Goal: Transaction & Acquisition: Purchase product/service

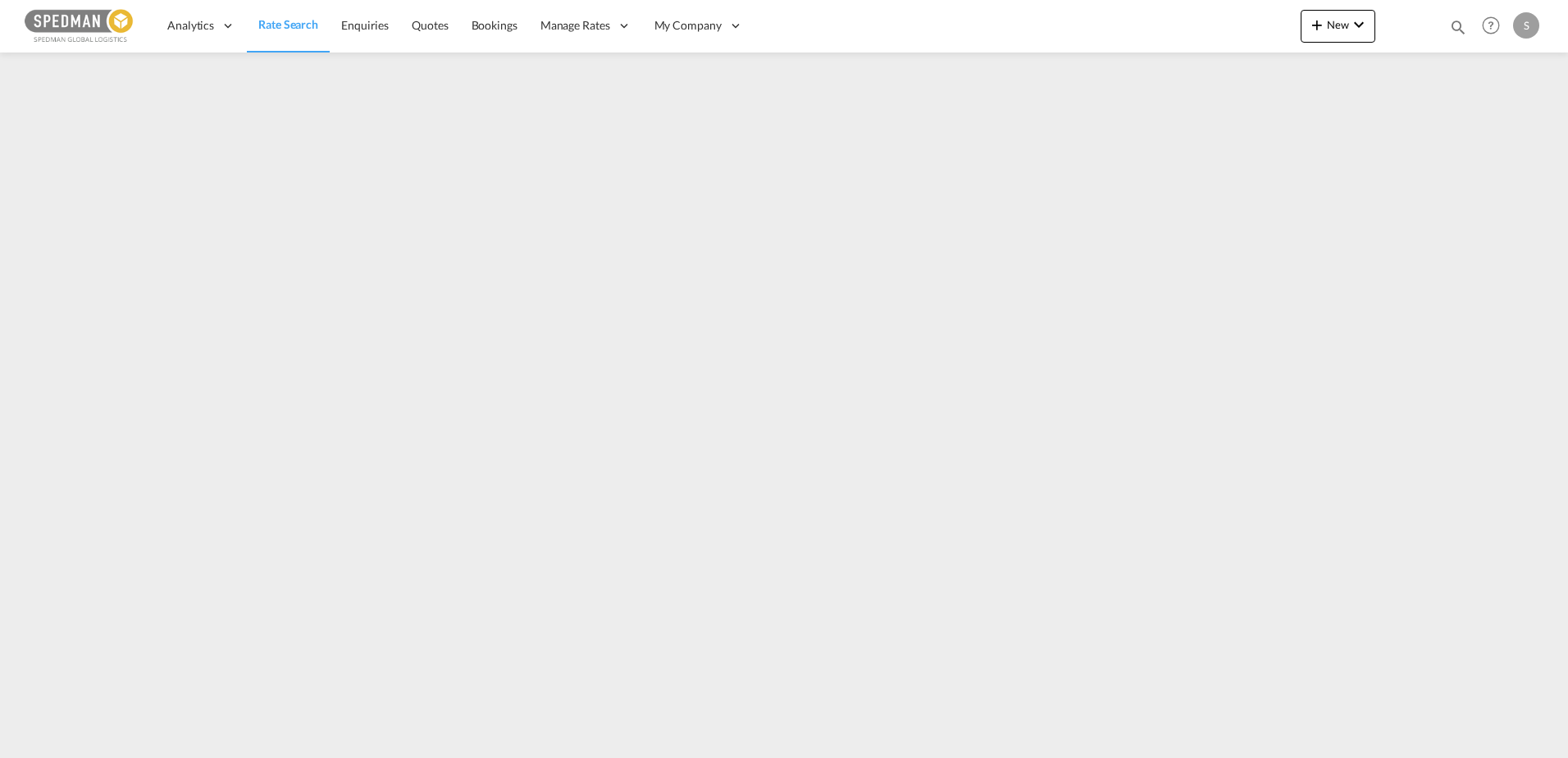
click at [281, 25] on span "Rate Search" at bounding box center [288, 24] width 60 height 14
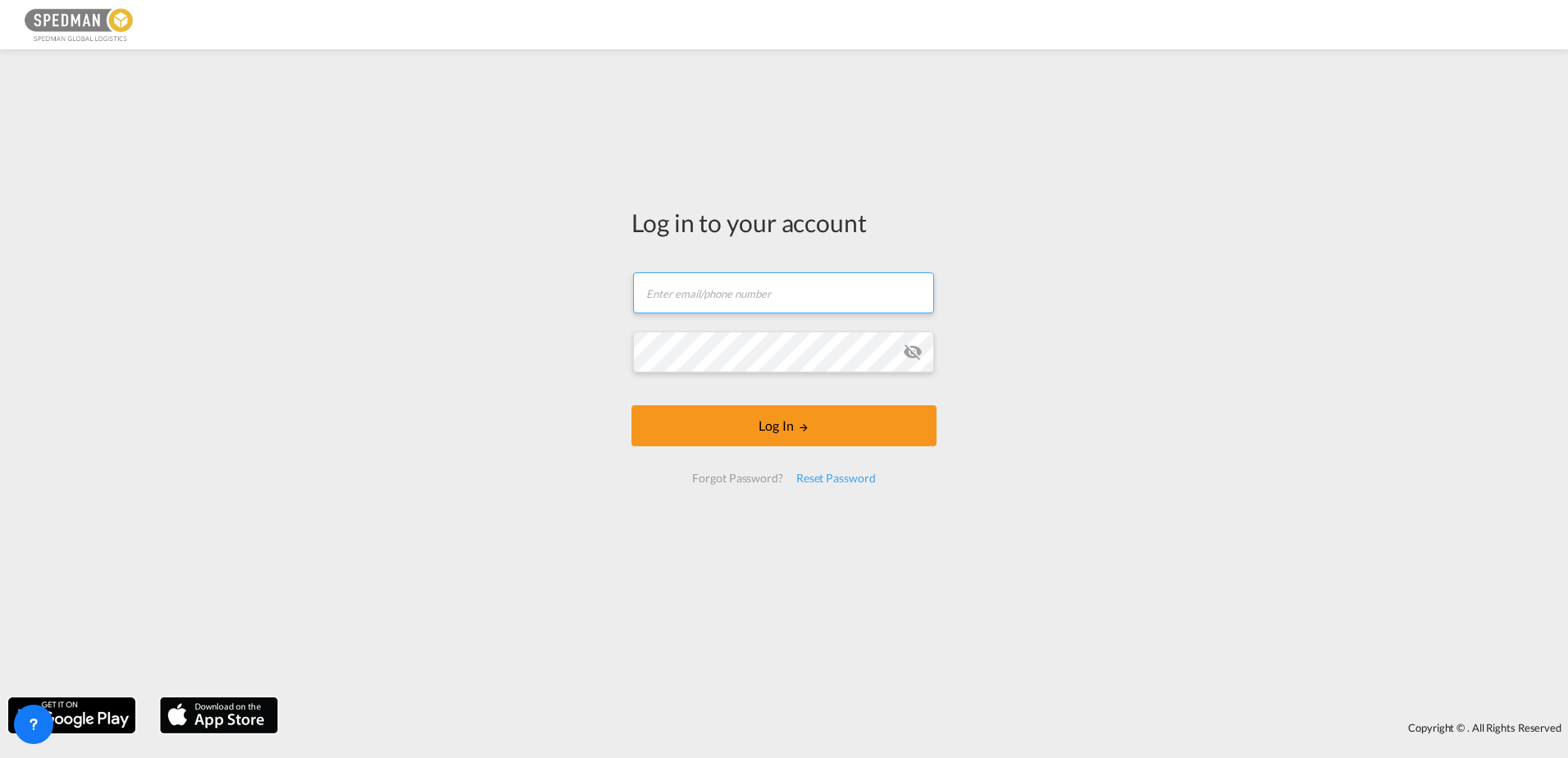
type input "[EMAIL_ADDRESS][DOMAIN_NAME]"
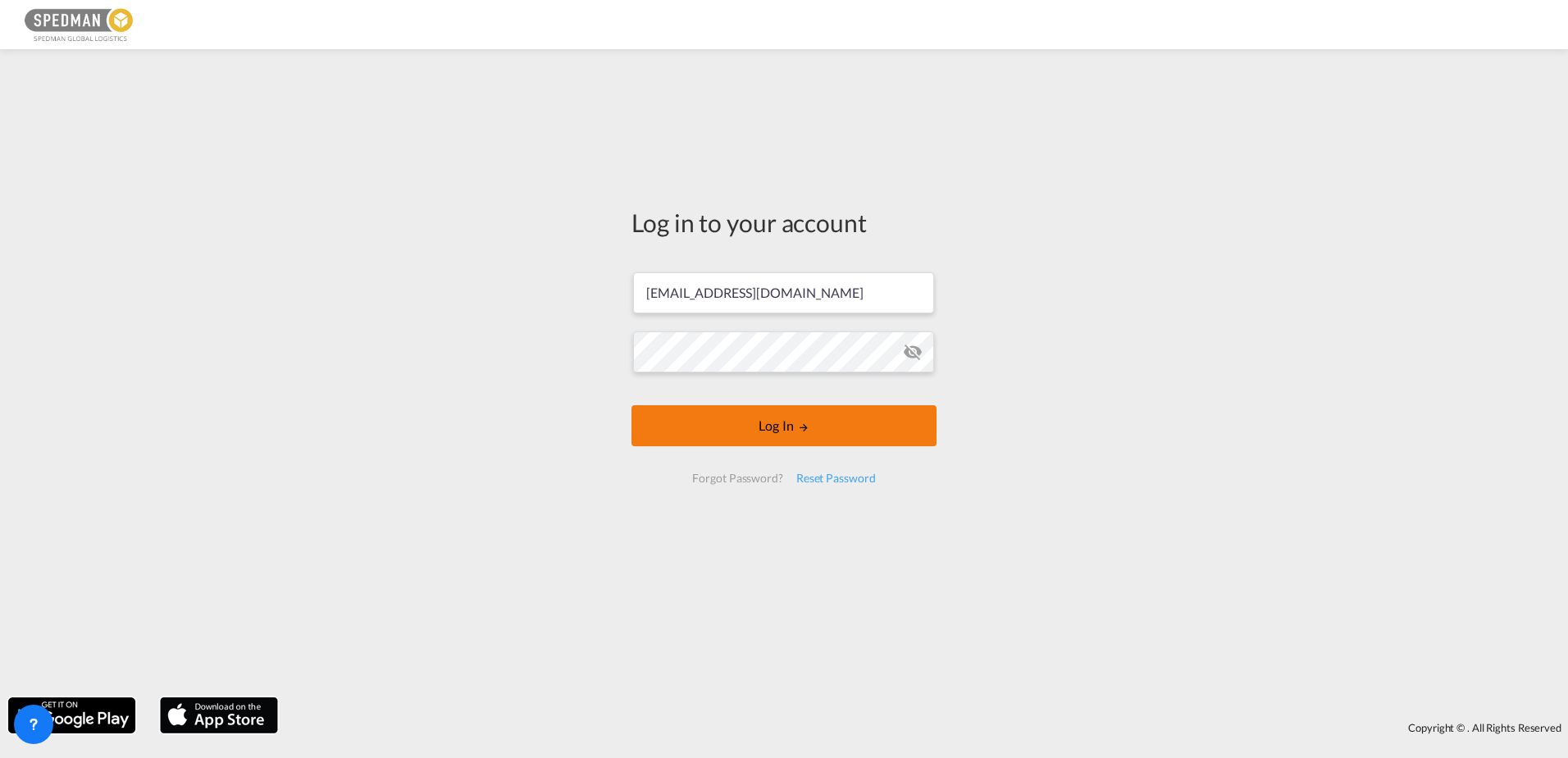
click at [780, 420] on button "Log In" at bounding box center [784, 426] width 305 height 41
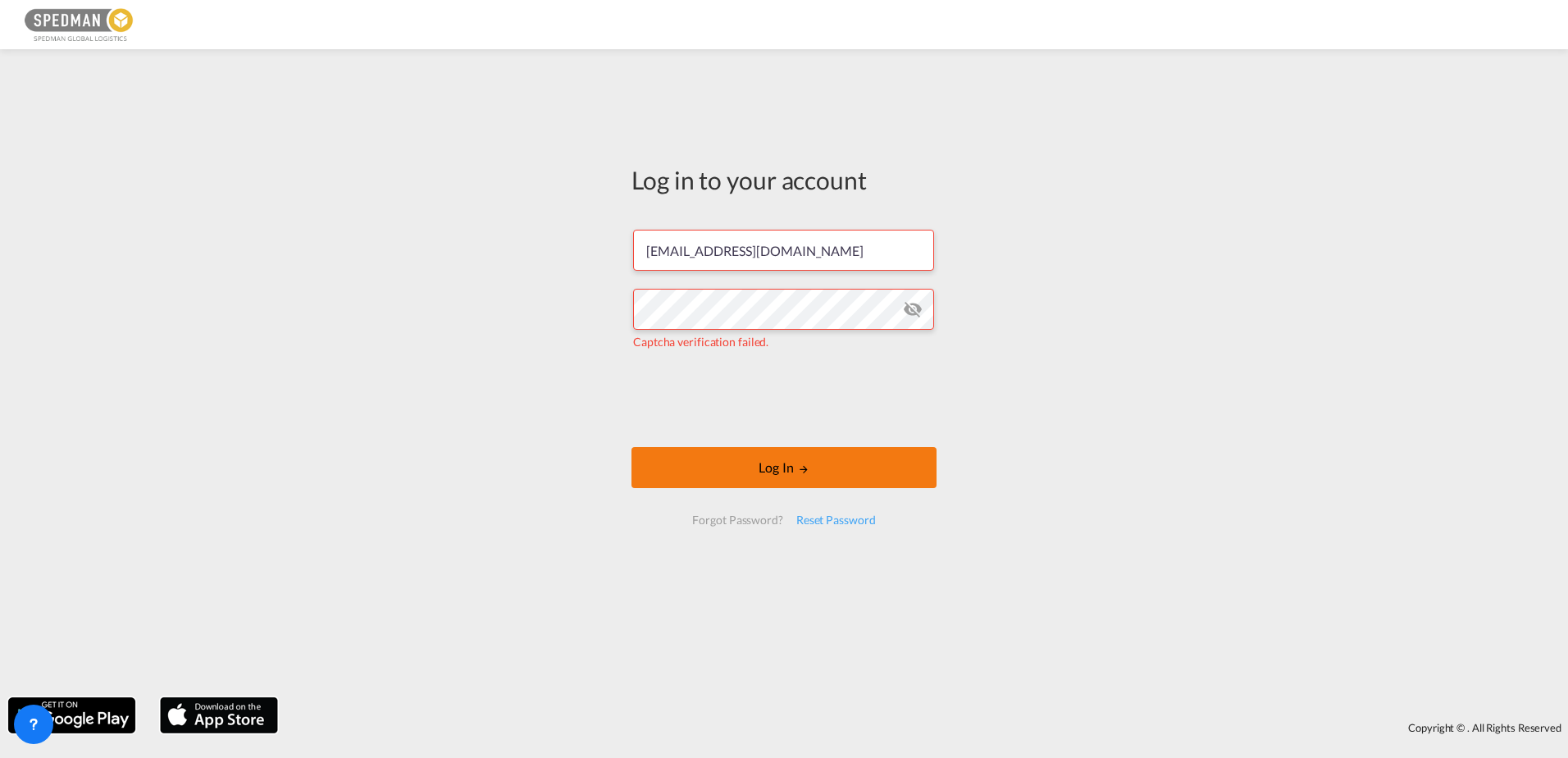
click at [743, 458] on button "Log In" at bounding box center [784, 468] width 305 height 41
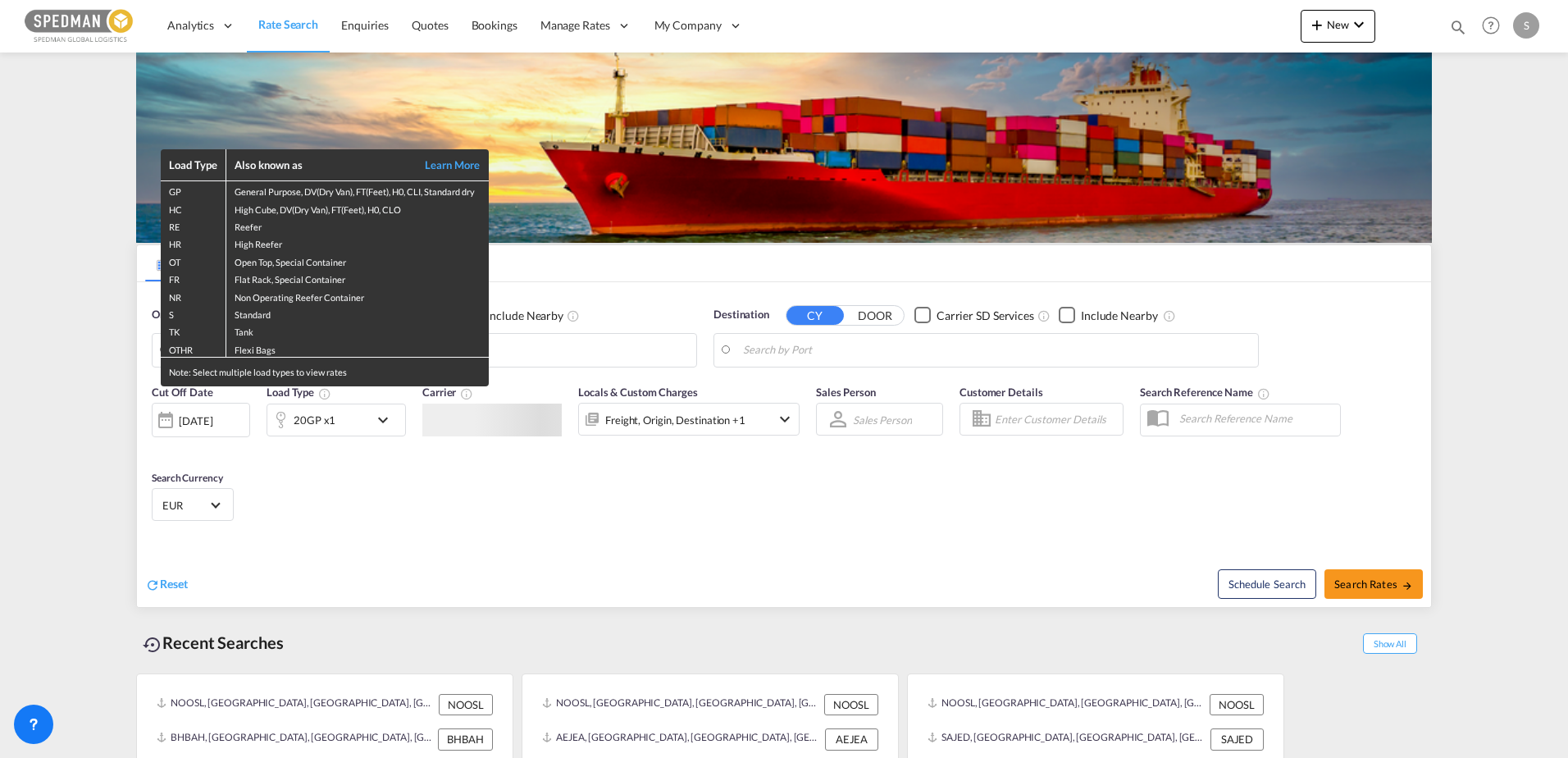
click at [622, 493] on div "Load Type Also known as Learn More GP General Purpose, DV(Dry Van), FT(Feet), H…" at bounding box center [784, 379] width 1568 height 758
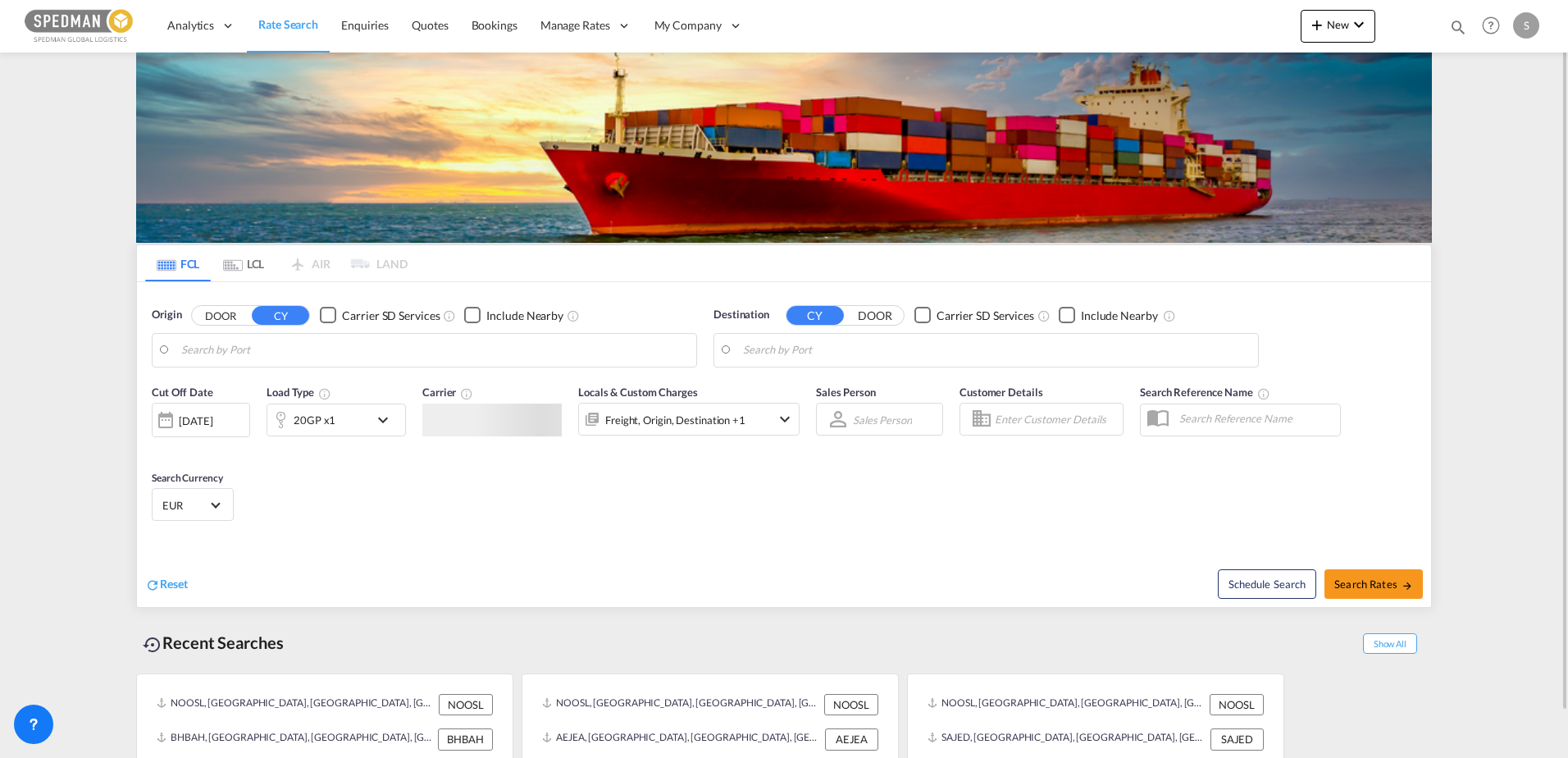
click at [570, 344] on body "Analytics Dashboard Rate Search Enquiries Quotes Bookings" at bounding box center [784, 379] width 1568 height 758
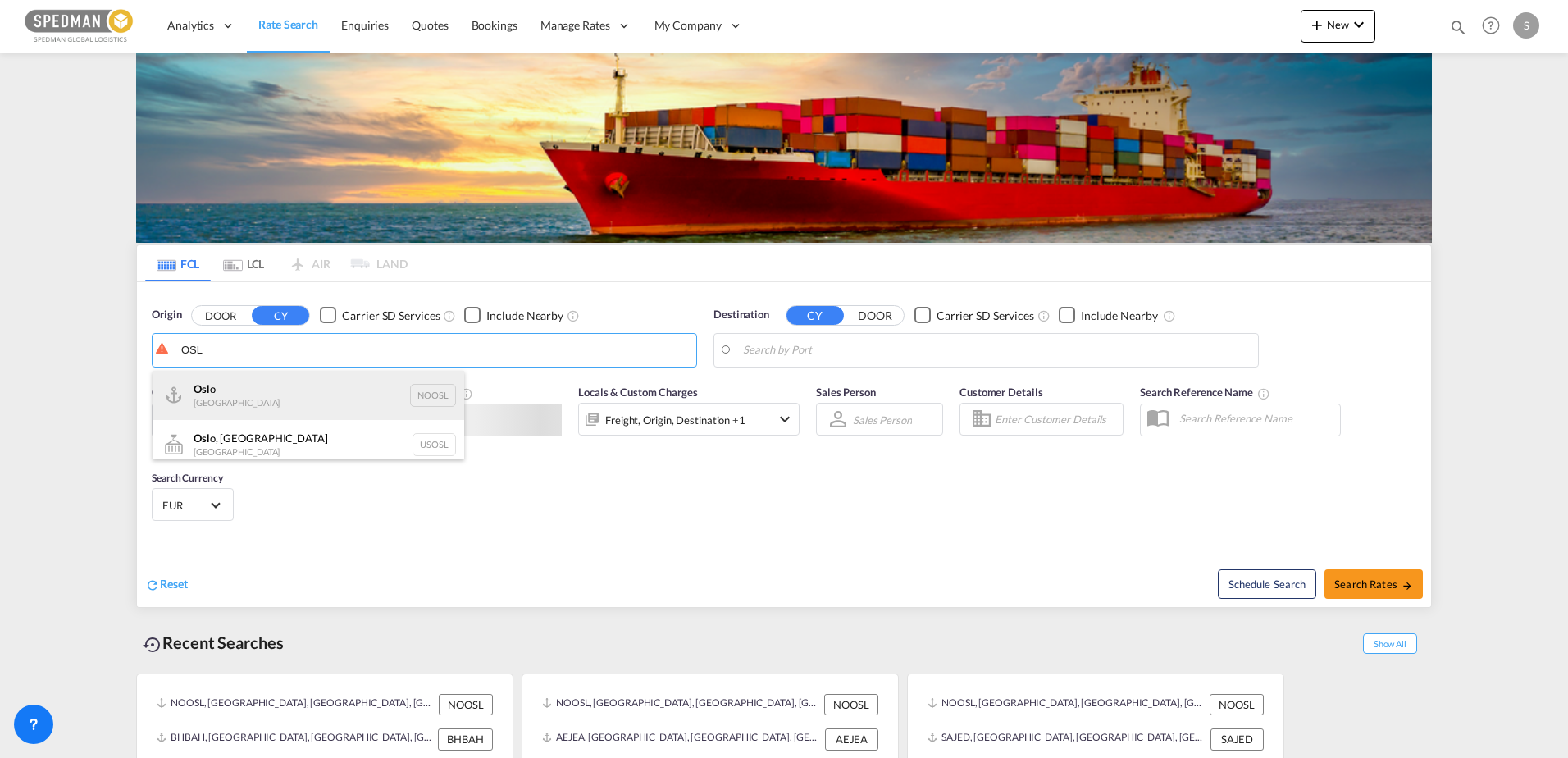
click at [272, 380] on div "Osl o Norway NOOSL" at bounding box center [308, 395] width 312 height 49
type input "[GEOGRAPHIC_DATA], NOOSL"
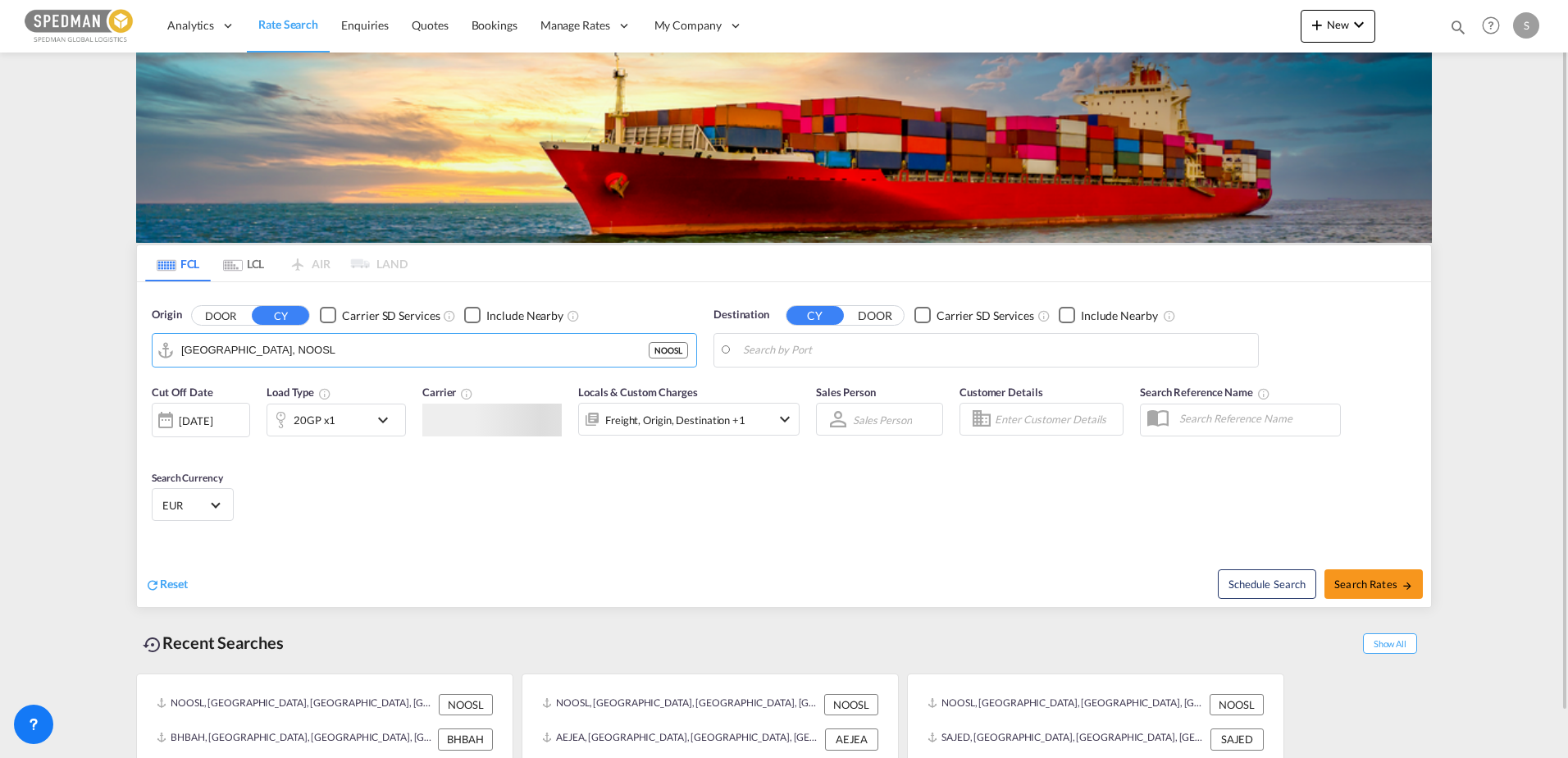
click at [777, 346] on body "Analytics Dashboard Rate Search Enquiries Quotes Bookings" at bounding box center [784, 379] width 1568 height 758
type input "I"
click at [809, 395] on div "Ludh iana, [GEOGRAPHIC_DATA] [GEOGRAPHIC_DATA] [GEOGRAPHIC_DATA]" at bounding box center [870, 395] width 312 height 49
type input "Ludhiana, [GEOGRAPHIC_DATA], INLUH"
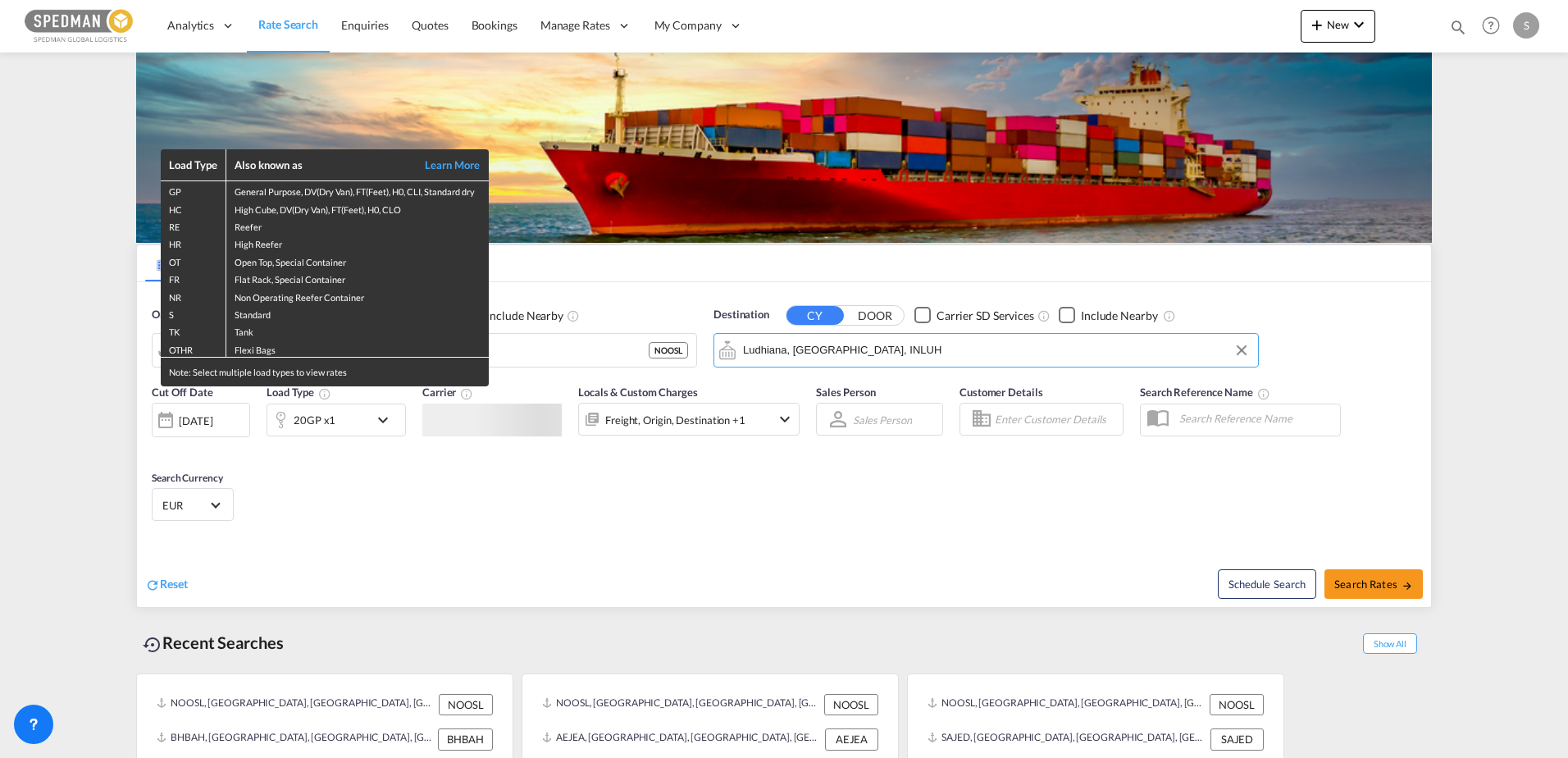
click at [319, 420] on div "Load Type Also known as Learn More GP General Purpose, DV(Dry Van), FT(Feet), H…" at bounding box center [784, 379] width 1568 height 758
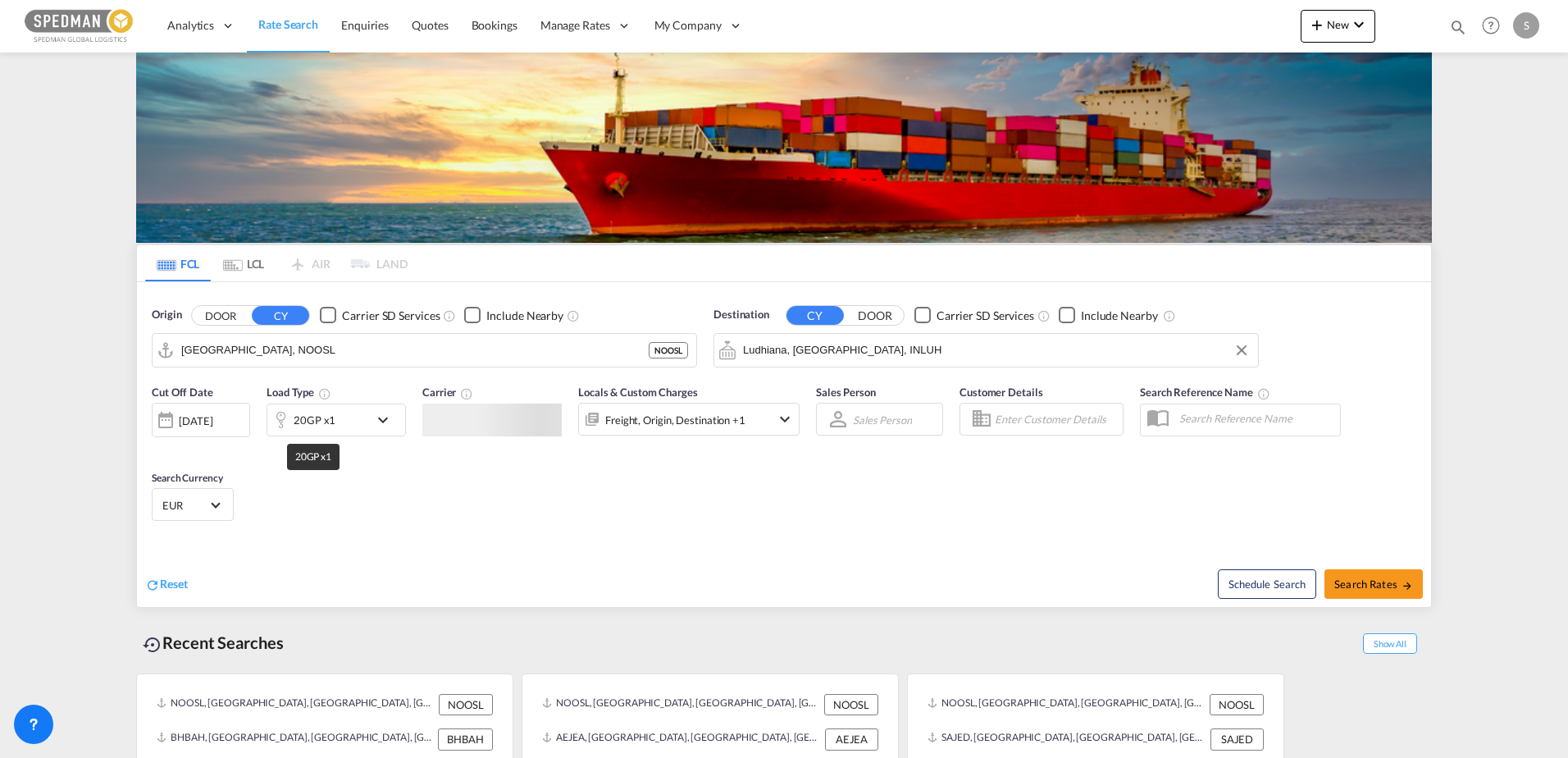
click at [319, 420] on div "20GP x1" at bounding box center [315, 420] width 41 height 23
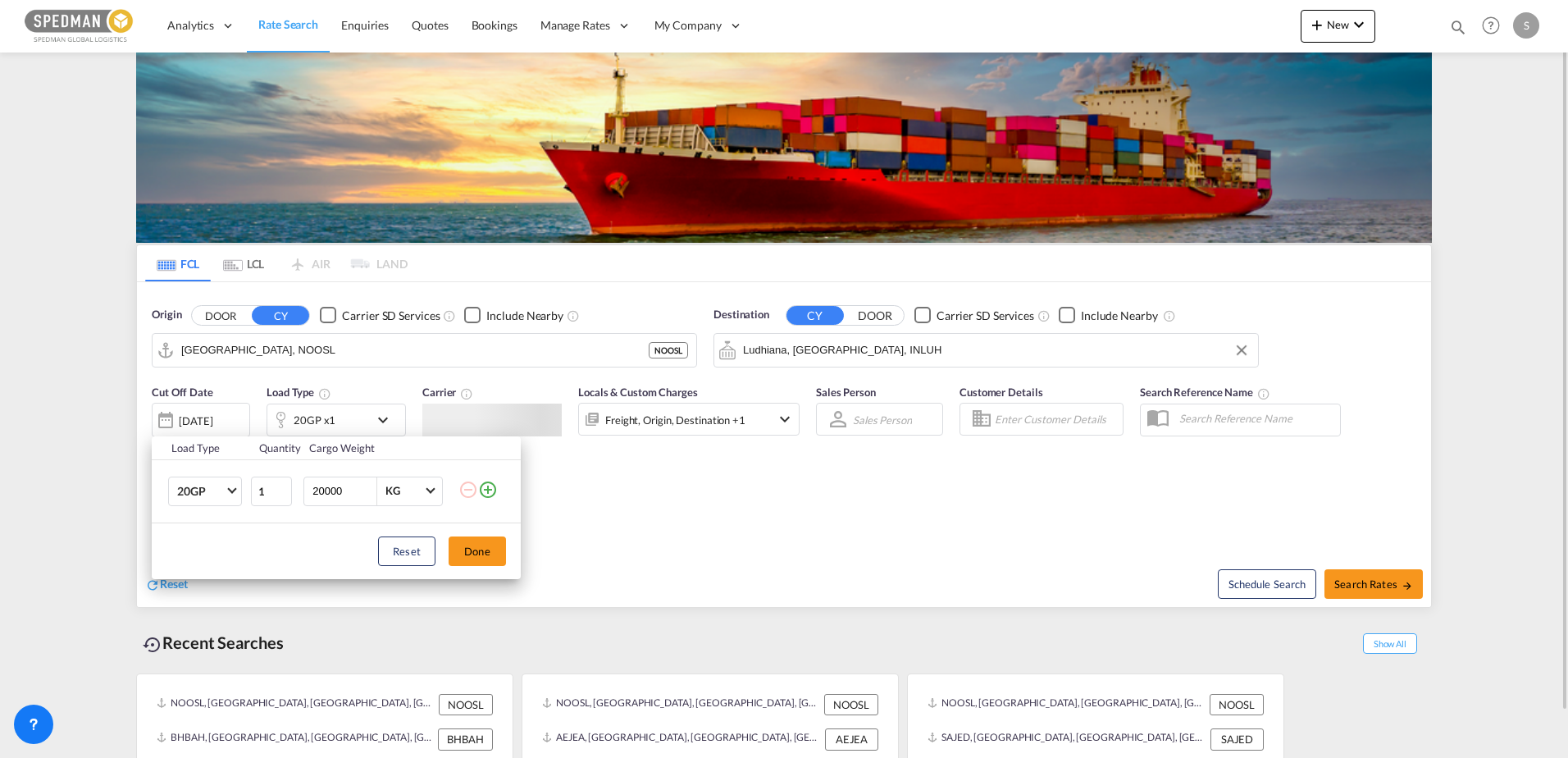
click at [487, 538] on button "Done" at bounding box center [477, 551] width 57 height 29
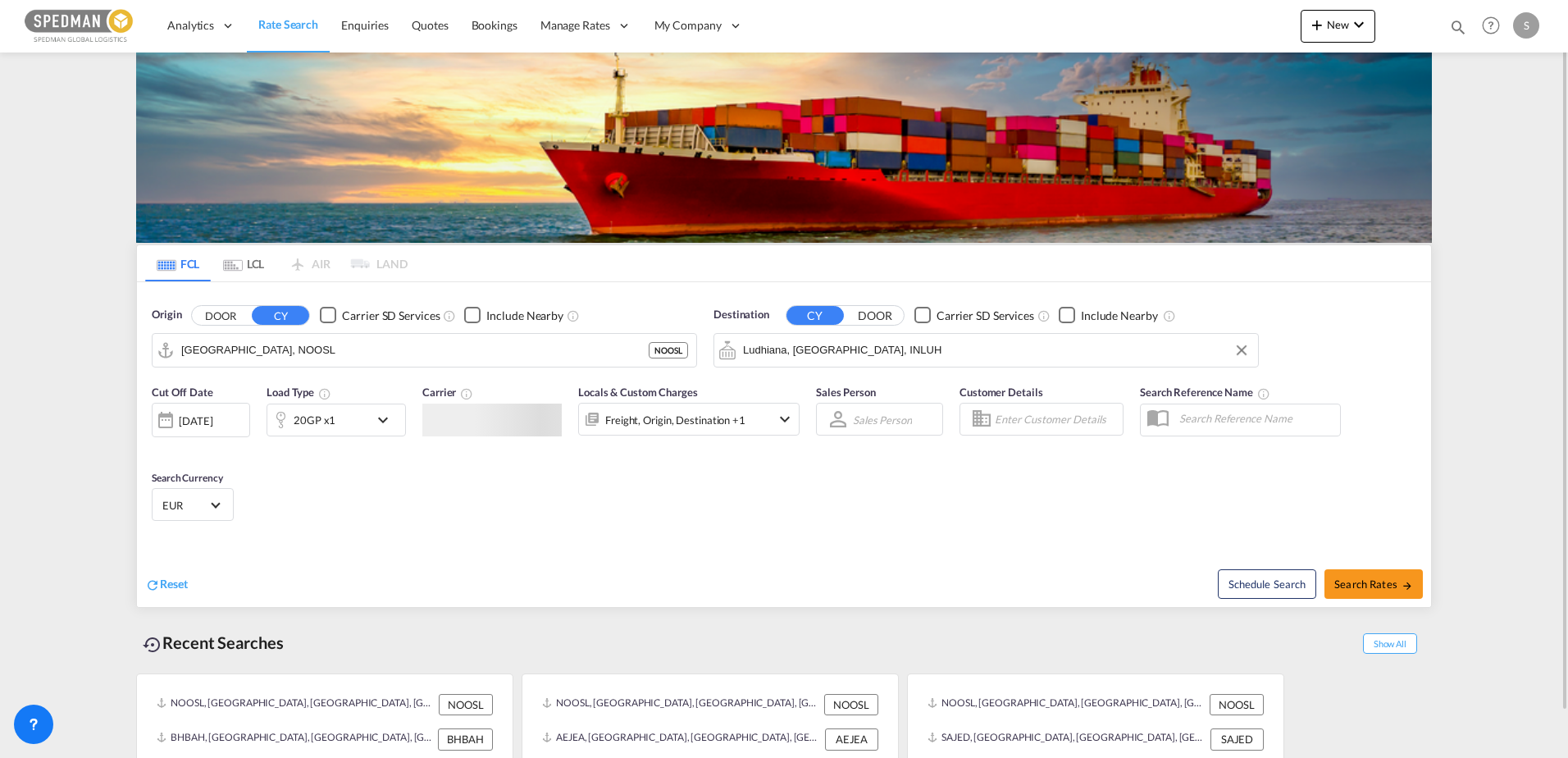
click at [521, 424] on div at bounding box center [492, 420] width 139 height 33
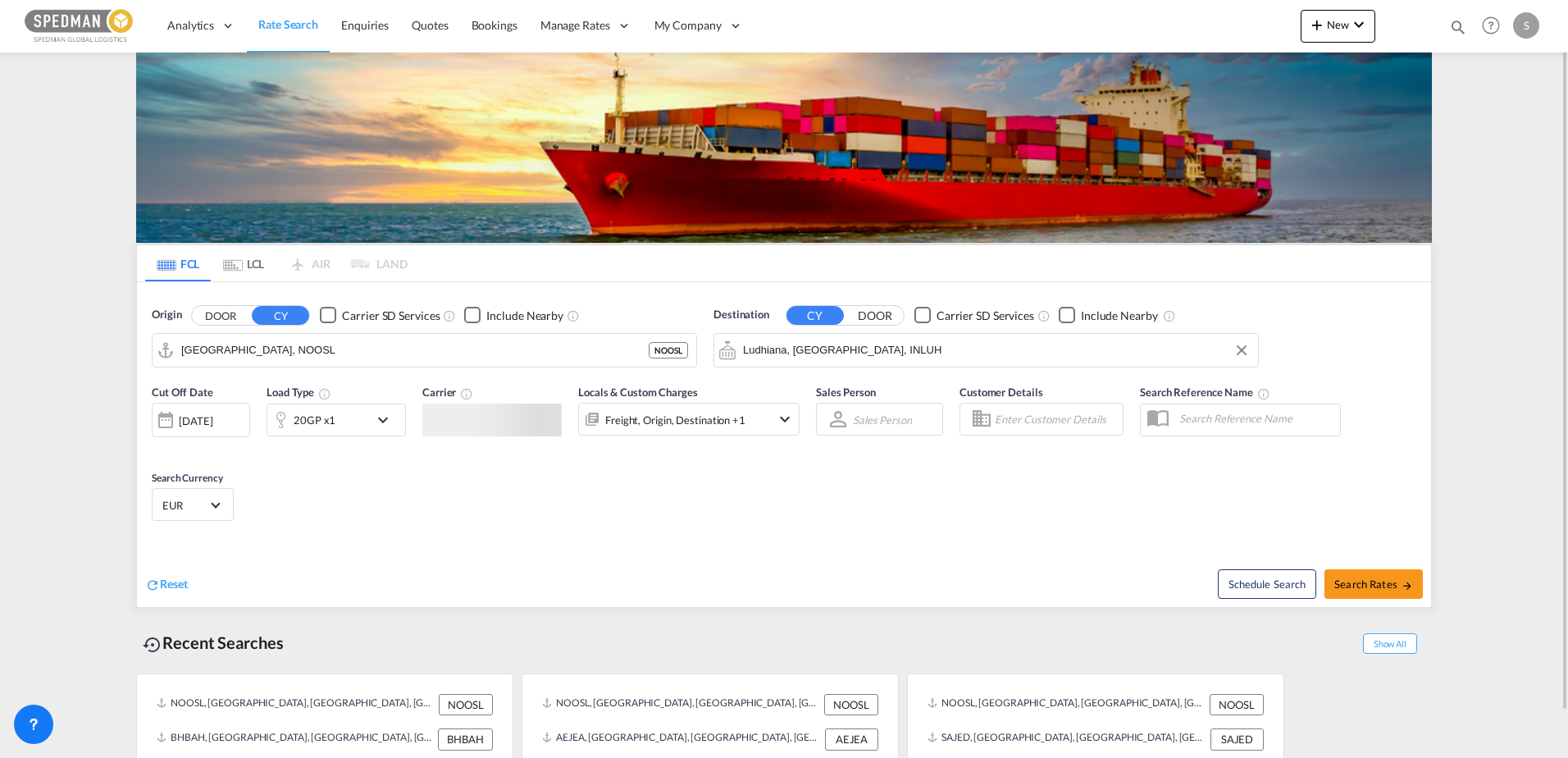
click at [521, 424] on div at bounding box center [492, 420] width 139 height 33
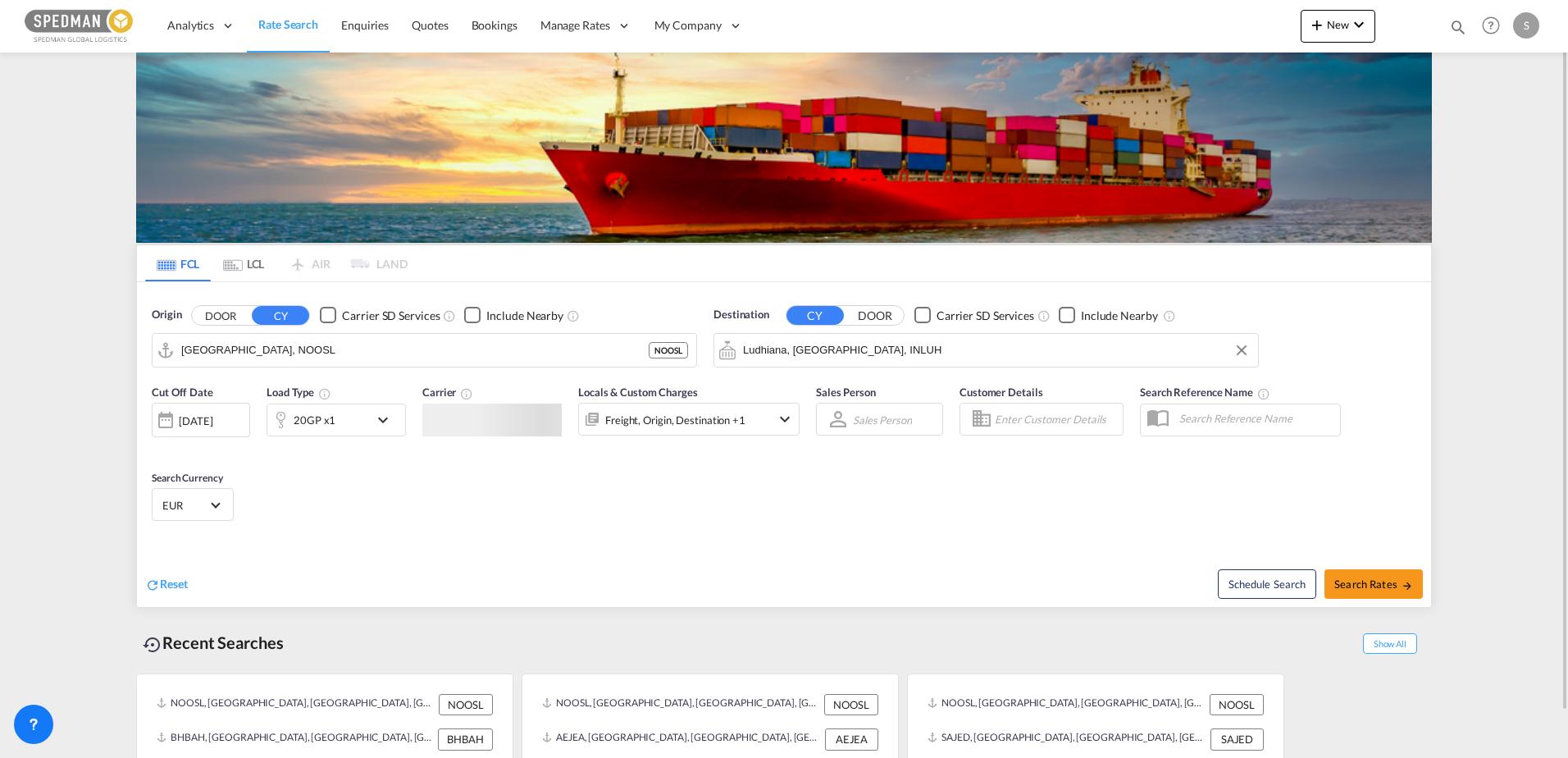
click at [521, 424] on div at bounding box center [492, 420] width 139 height 33
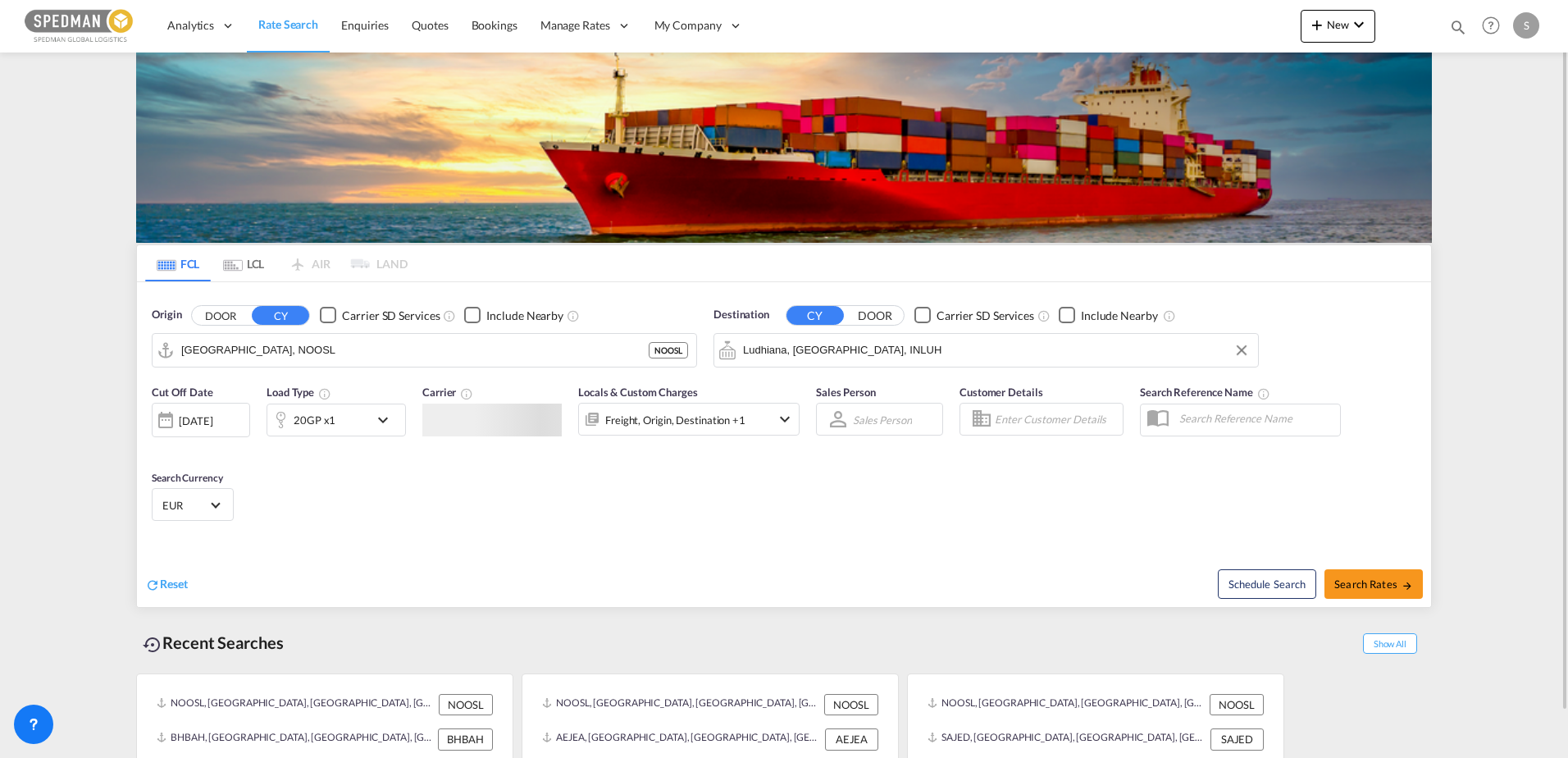
click at [521, 424] on div at bounding box center [492, 420] width 139 height 33
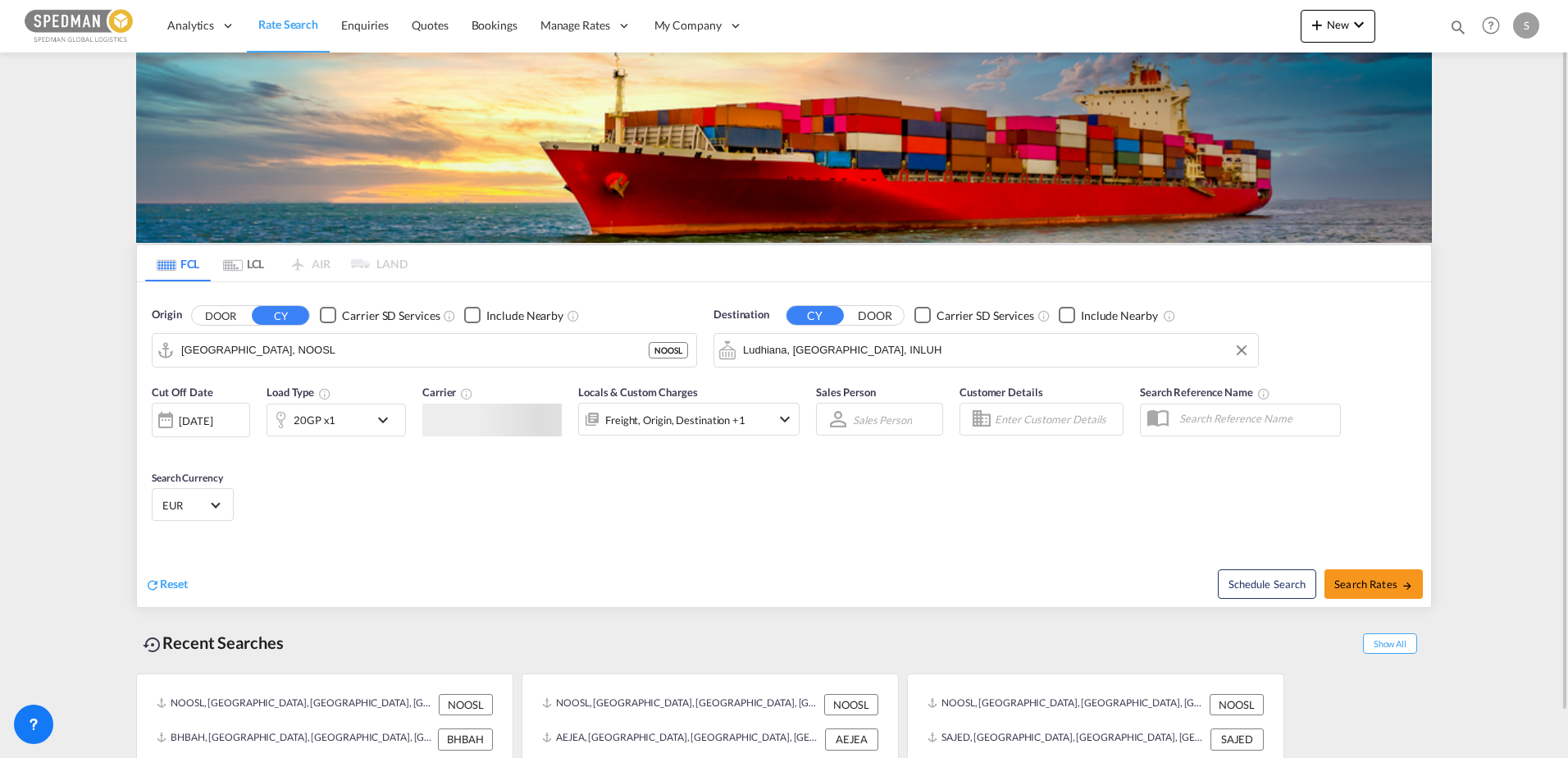
click at [521, 424] on div at bounding box center [492, 420] width 139 height 33
click at [477, 559] on div "Reset" at bounding box center [466, 571] width 643 height 45
click at [1357, 580] on span "Search Rates" at bounding box center [1374, 585] width 79 height 13
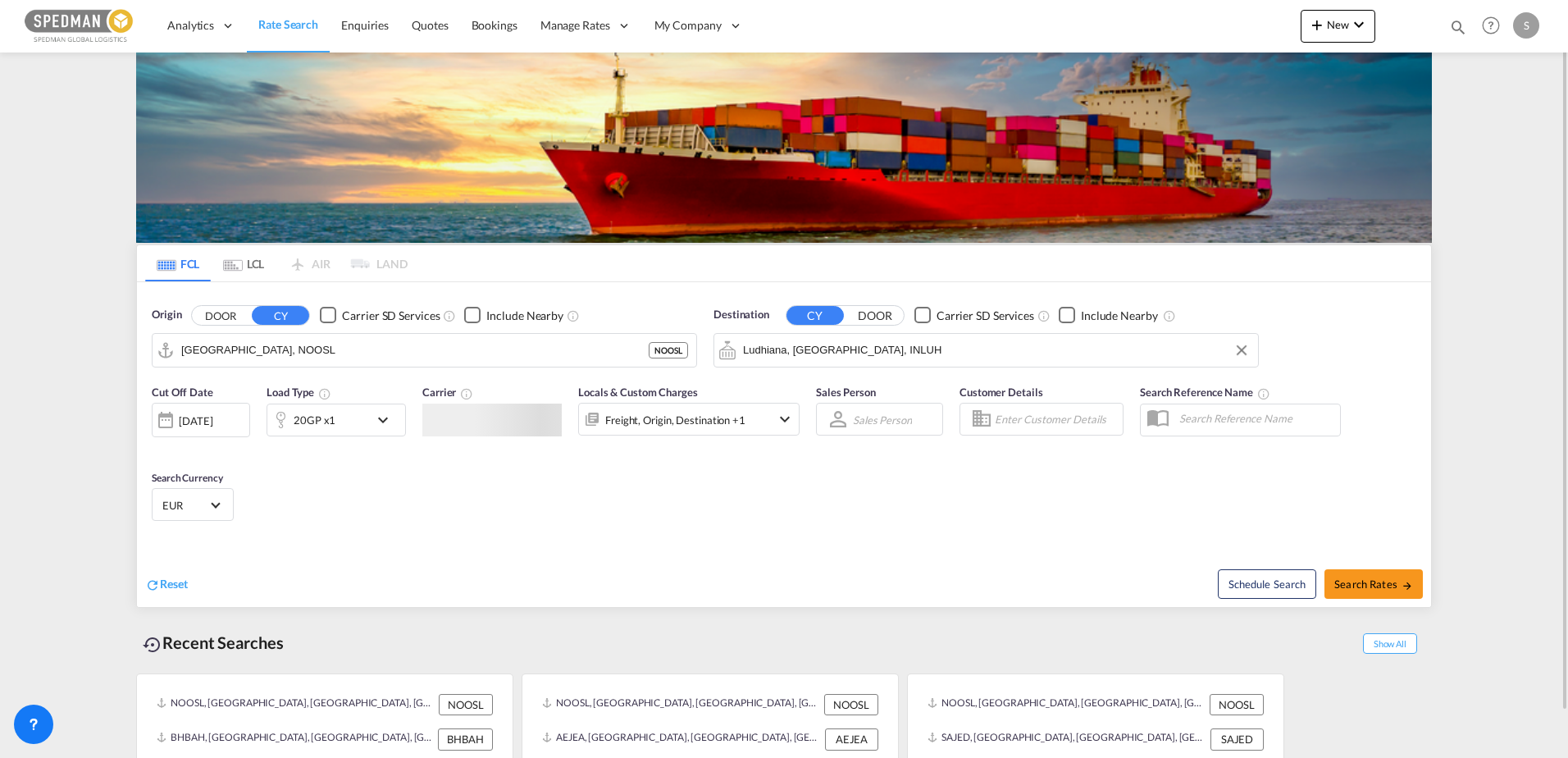
click at [474, 412] on div at bounding box center [492, 420] width 139 height 33
click at [416, 342] on input "[GEOGRAPHIC_DATA], NOOSL" at bounding box center [434, 351] width 507 height 25
click at [403, 359] on input "[GEOGRAPHIC_DATA], NOOSL" at bounding box center [434, 351] width 507 height 25
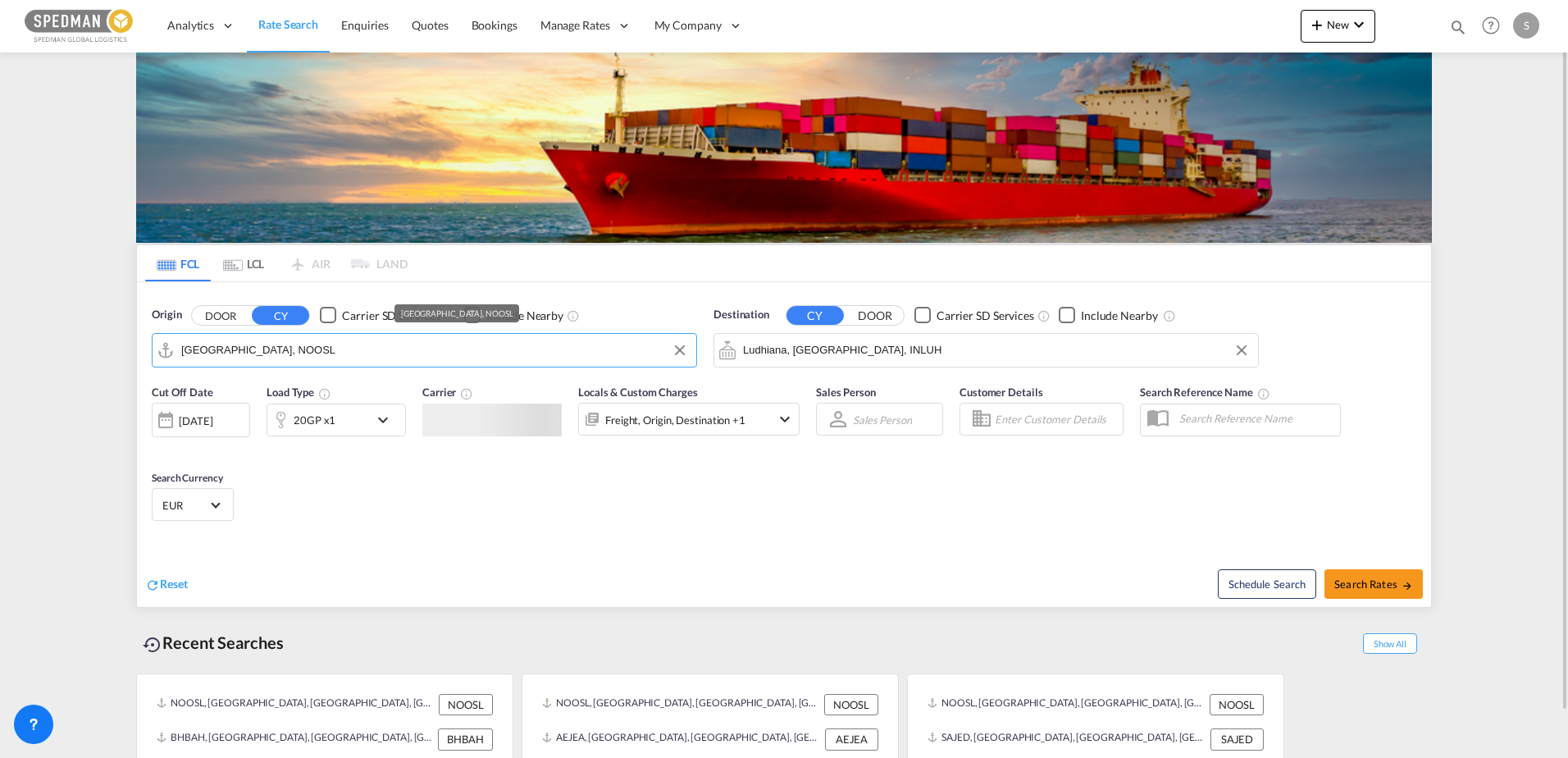
click at [403, 359] on input "[GEOGRAPHIC_DATA], NOOSL" at bounding box center [434, 351] width 507 height 25
click at [859, 362] on input "Ludhiana, [GEOGRAPHIC_DATA], INLUH" at bounding box center [996, 351] width 507 height 25
click at [302, 16] on link "Rate Search" at bounding box center [288, 25] width 83 height 54
click at [289, 21] on span "Rate Search" at bounding box center [288, 24] width 60 height 14
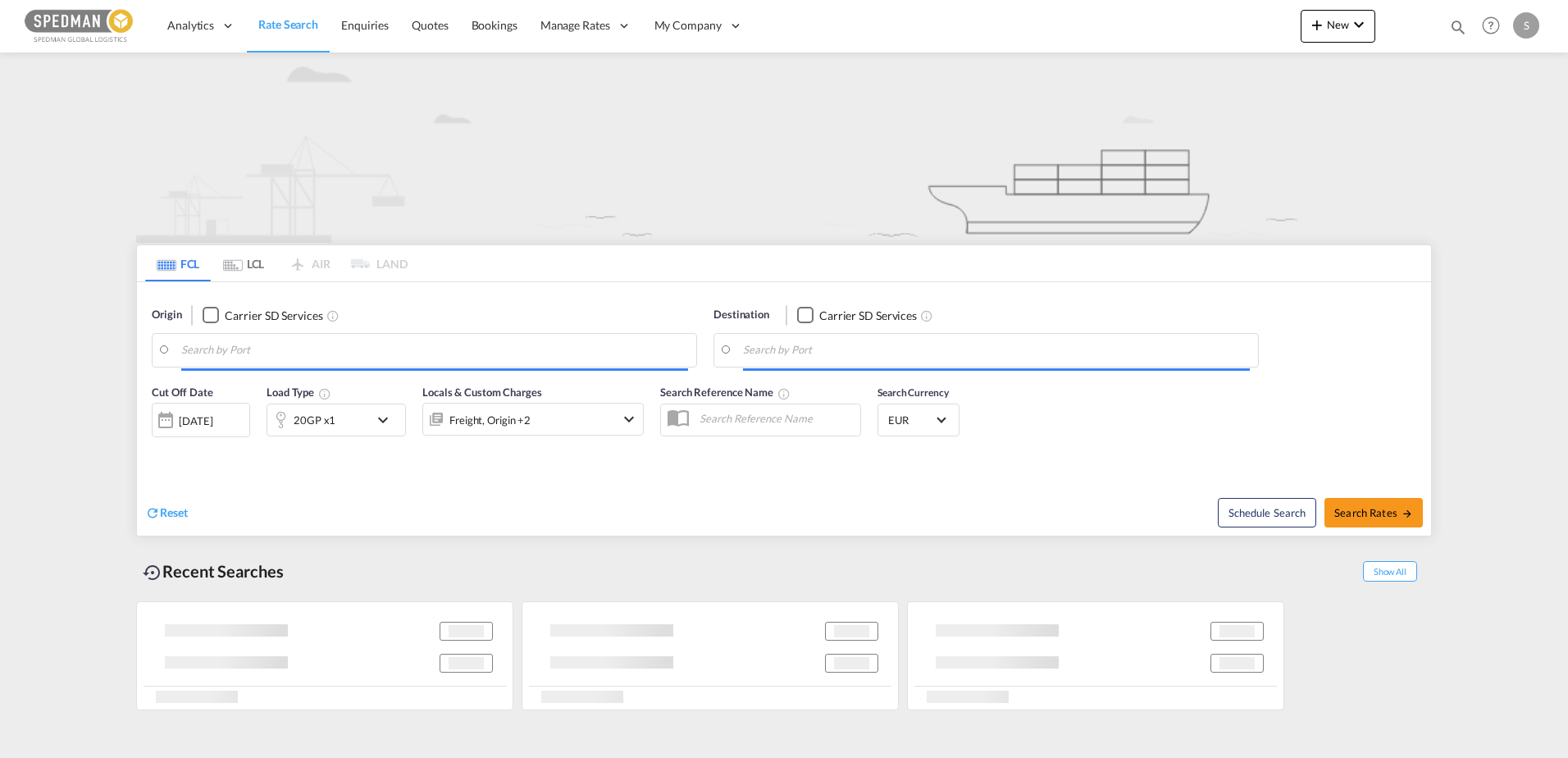
type input "[GEOGRAPHIC_DATA], NOOSL"
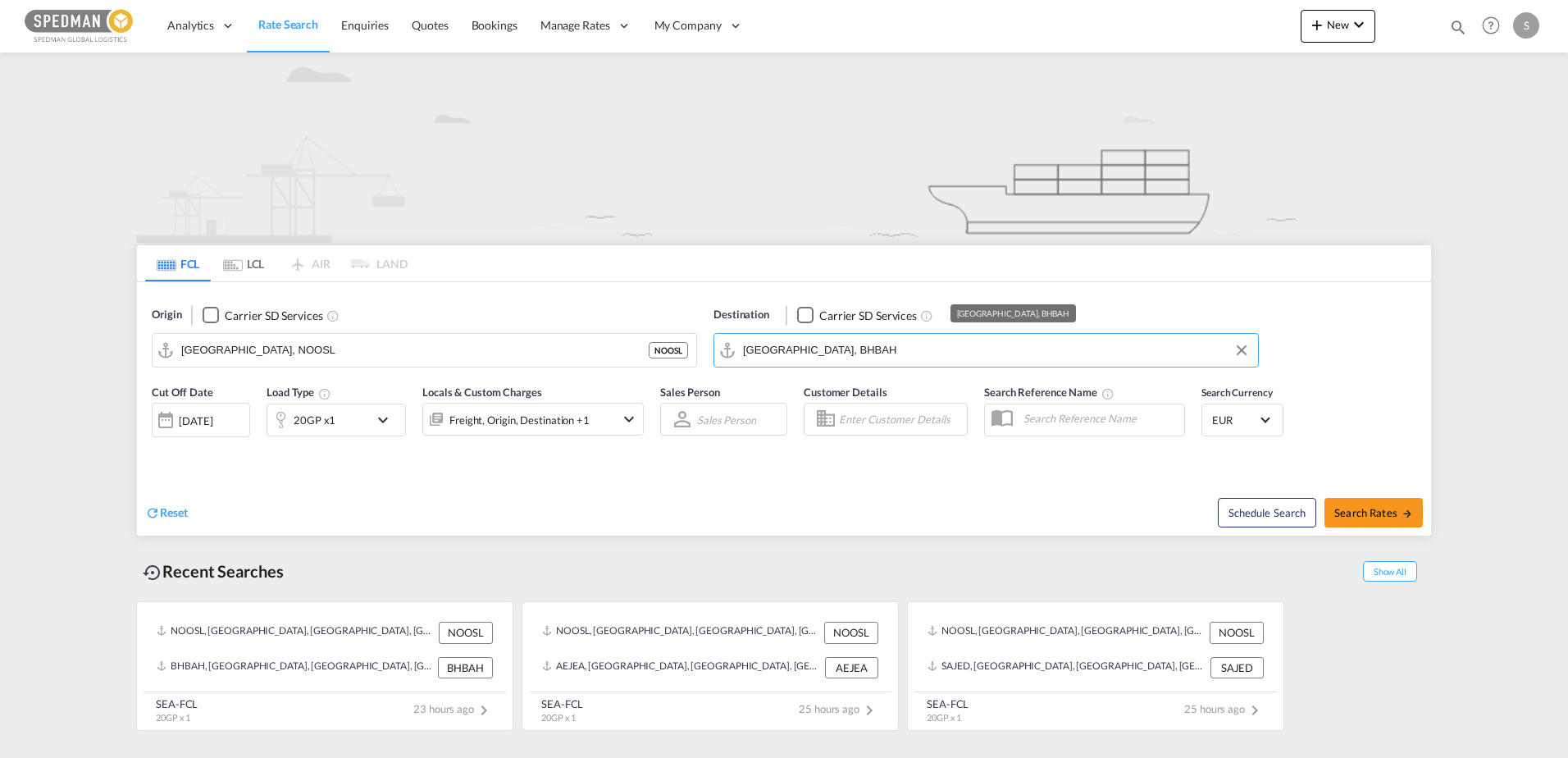
click at [805, 348] on input "[GEOGRAPHIC_DATA], BHBAH" at bounding box center [996, 351] width 507 height 25
click at [654, 164] on img at bounding box center [783, 148] width 1296 height 190
click at [382, 344] on input "[GEOGRAPHIC_DATA], NOOSL" at bounding box center [434, 351] width 507 height 25
click at [941, 343] on input "[GEOGRAPHIC_DATA], BHBAH" at bounding box center [996, 351] width 507 height 25
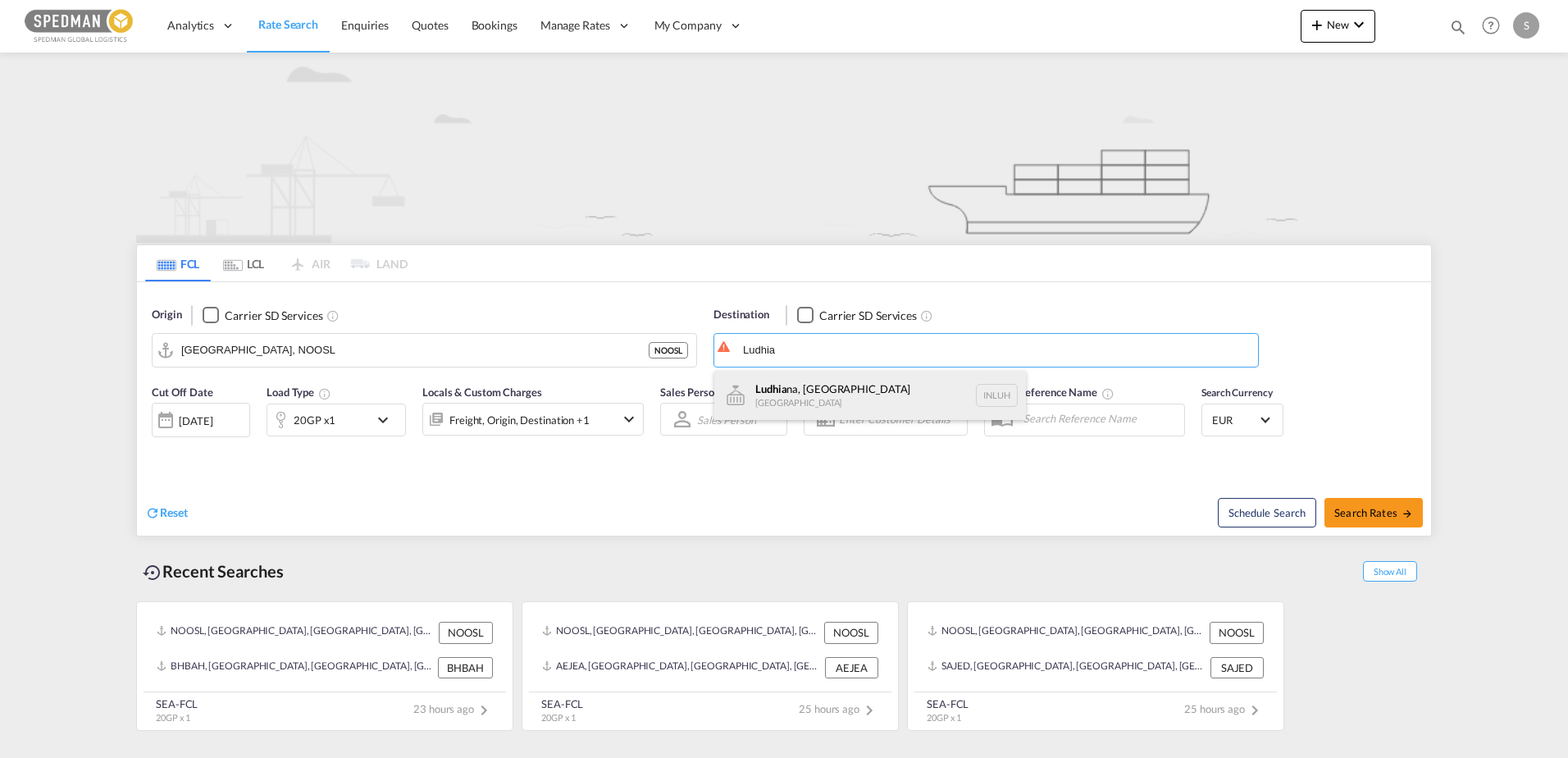
click at [804, 396] on div "Ludhia na, PB [GEOGRAPHIC_DATA] [GEOGRAPHIC_DATA]" at bounding box center [870, 395] width 312 height 49
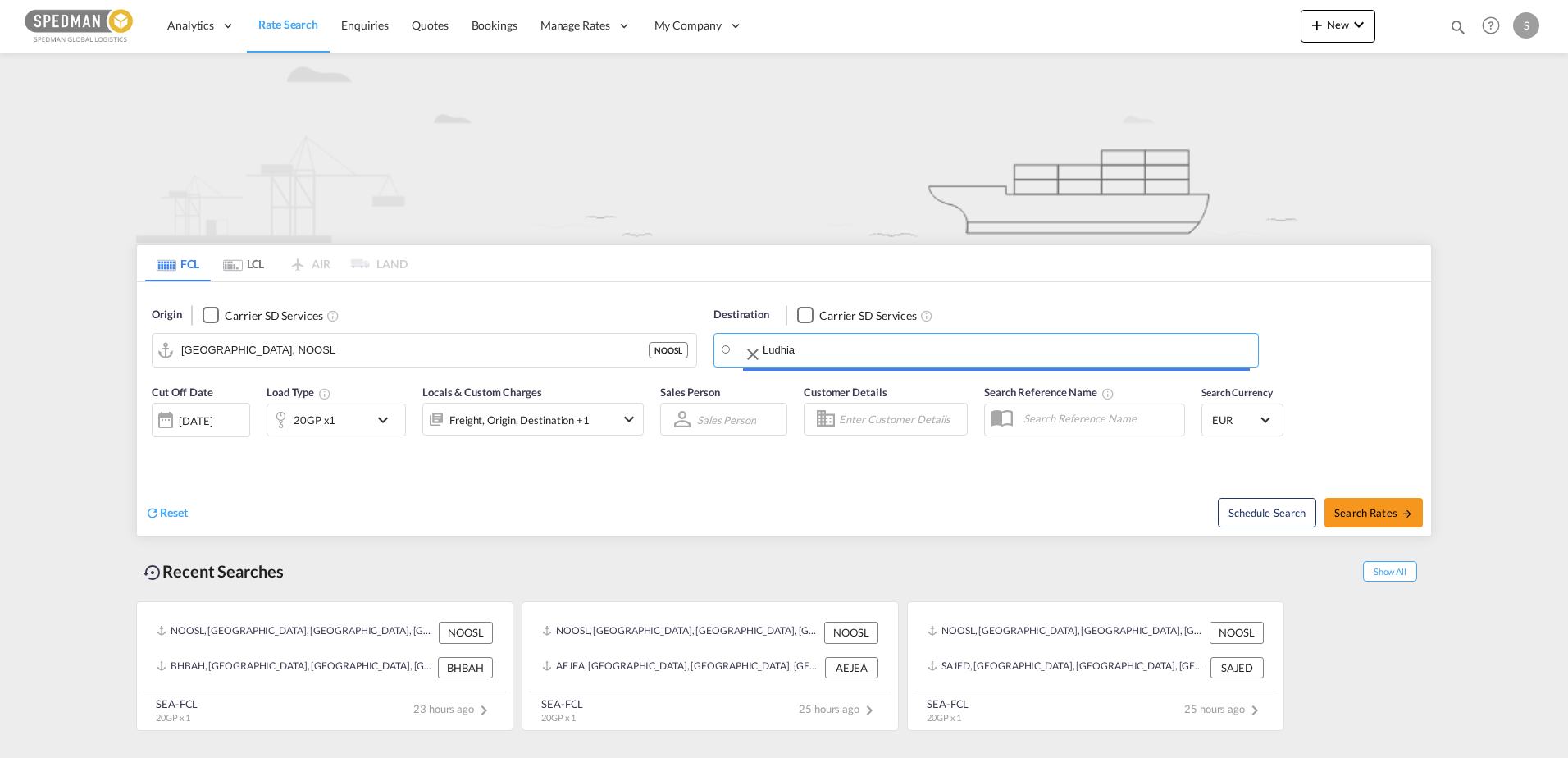
type input "Ludhiana, [GEOGRAPHIC_DATA], INLUH"
click at [1376, 515] on span "Search Rates" at bounding box center [1374, 513] width 79 height 13
type input "NOOSL to INLUH / [DATE]"
